Goal: Find specific page/section: Find specific page/section

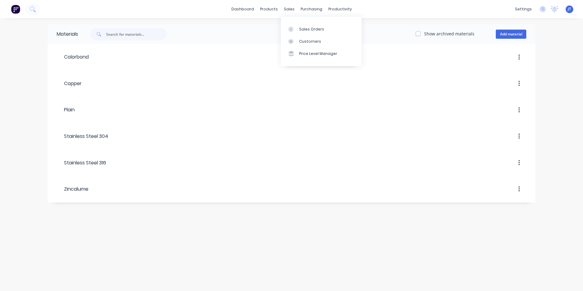
click at [226, 7] on div "sales" at bounding box center [289, 9] width 17 height 9
click at [226, 27] on div "Workflow" at bounding box center [351, 29] width 18 height 5
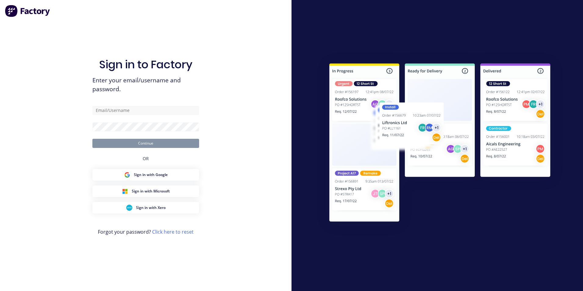
click at [143, 162] on span "Sign in with Microsoft" at bounding box center [151, 190] width 38 height 5
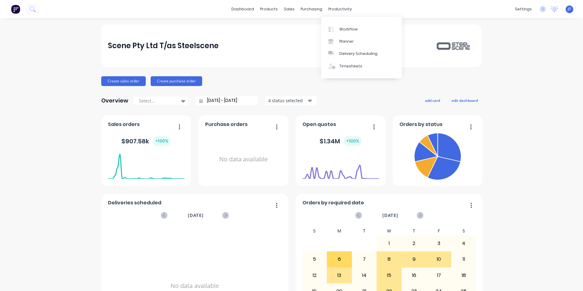
click at [350, 27] on div "Workflow" at bounding box center [348, 29] width 18 height 5
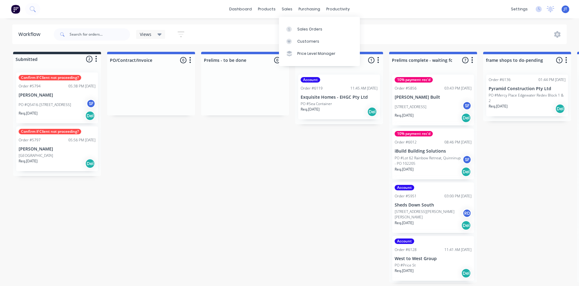
click at [301, 27] on div "Sales Orders" at bounding box center [309, 29] width 25 height 5
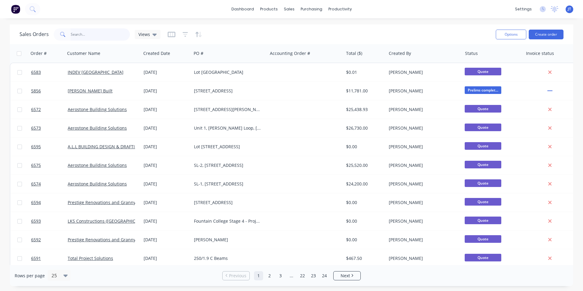
click at [92, 34] on input "text" at bounding box center [100, 34] width 59 height 12
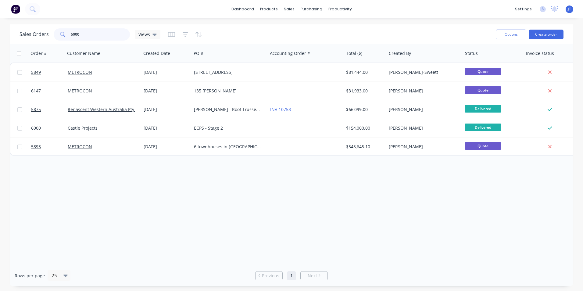
type input "6000"
click at [37, 127] on span "6000" at bounding box center [36, 128] width 10 height 6
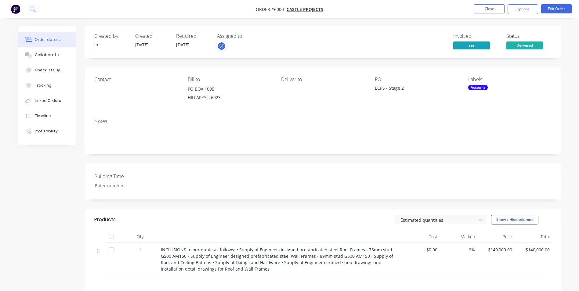
click at [514, 9] on button "Options" at bounding box center [522, 9] width 31 height 10
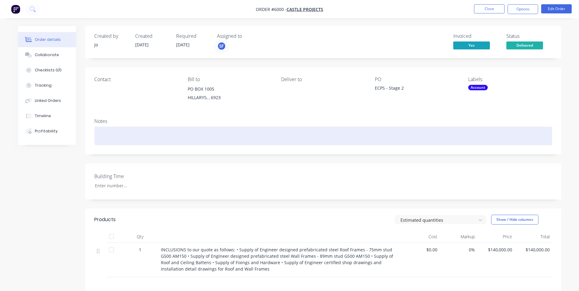
click at [389, 138] on div at bounding box center [323, 136] width 458 height 19
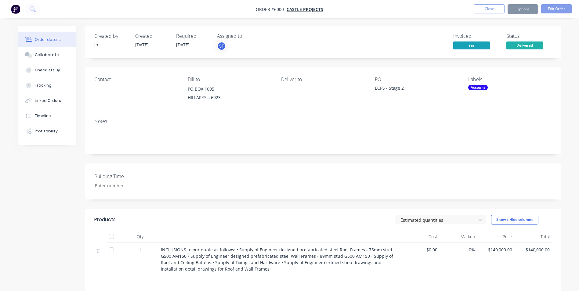
click at [47, 185] on div "Created by Jo Created 19/02/25 Required 07/02/25 Assigned to SF Invoiced Yes St…" at bounding box center [289, 206] width 543 height 360
click at [49, 53] on div "Collaborate" at bounding box center [47, 54] width 24 height 5
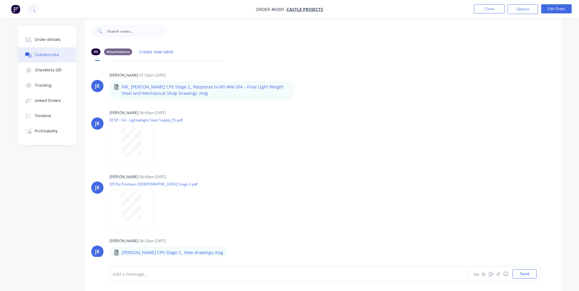
scroll to position [9, 0]
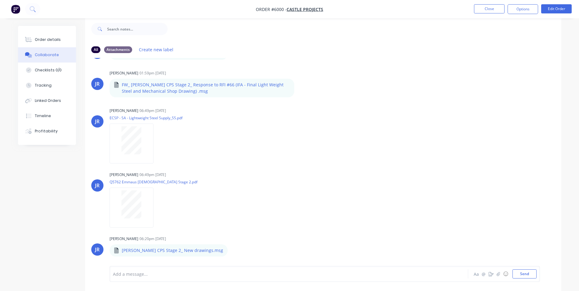
click at [562, 145] on div "Order details Collaborate Checklists 0/0 Tracking Linked Orders Timeline Profit…" at bounding box center [289, 154] width 555 height 274
click at [40, 38] on div "Order details" at bounding box center [48, 39] width 26 height 5
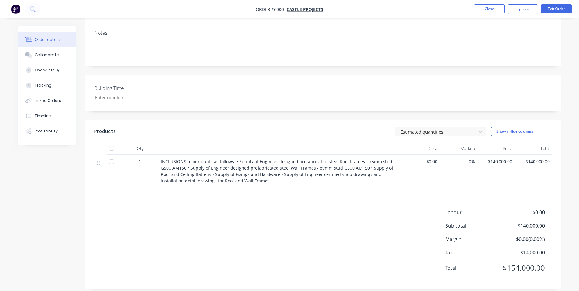
scroll to position [92, 0]
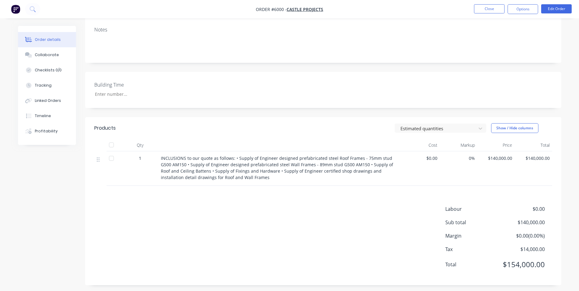
click at [47, 55] on div "Collaborate" at bounding box center [47, 54] width 24 height 5
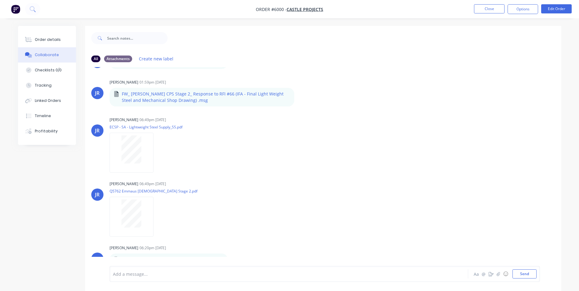
scroll to position [9, 0]
